Goal: Task Accomplishment & Management: Manage account settings

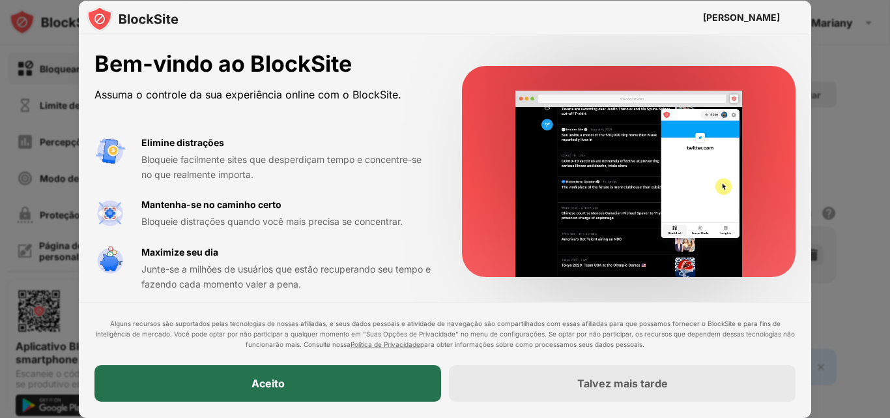
click at [332, 394] on div "Aceito" at bounding box center [268, 384] width 347 height 37
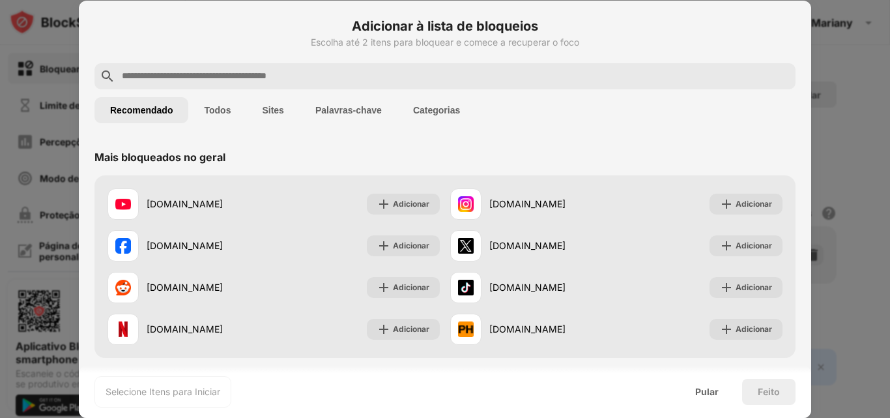
click at [46, 116] on div at bounding box center [445, 209] width 890 height 418
click at [712, 386] on font "Pular" at bounding box center [706, 391] width 23 height 11
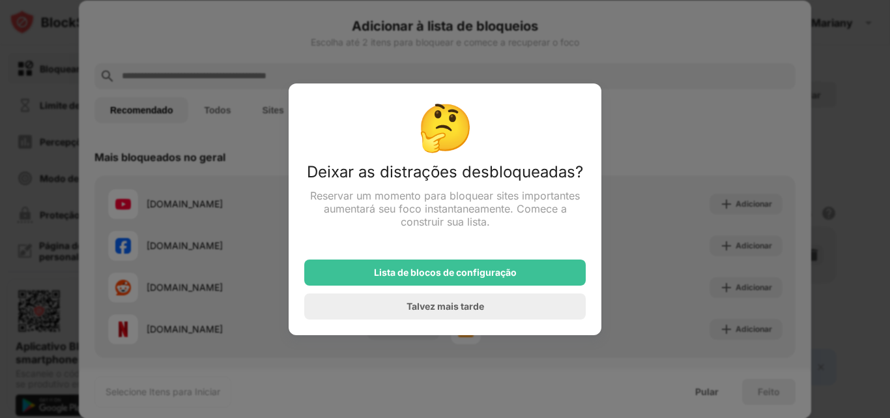
click at [618, 199] on div at bounding box center [445, 209] width 890 height 418
